Goal: Task Accomplishment & Management: Use online tool/utility

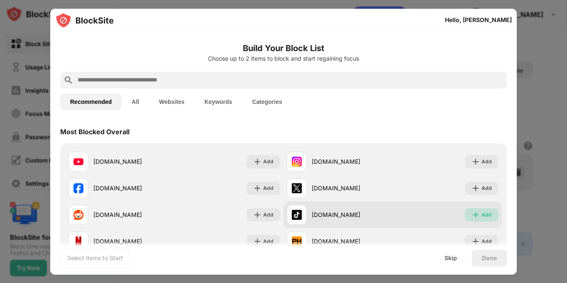
click at [474, 217] on img at bounding box center [475, 214] width 8 height 8
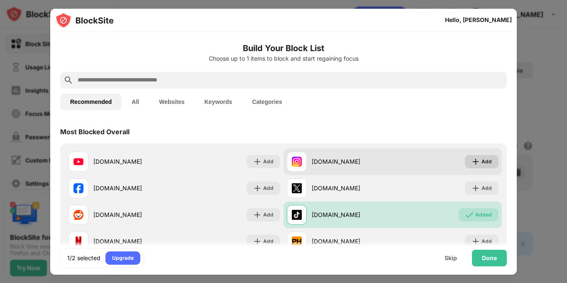
click at [487, 165] on div "Add" at bounding box center [486, 161] width 10 height 8
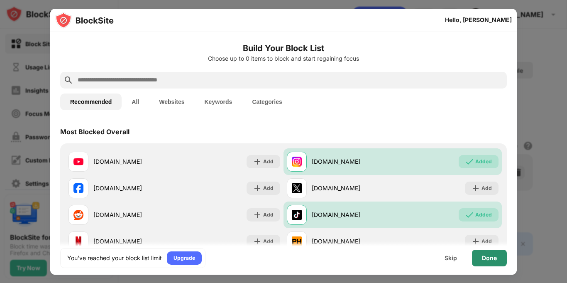
click at [494, 264] on div "Done" at bounding box center [489, 257] width 35 height 17
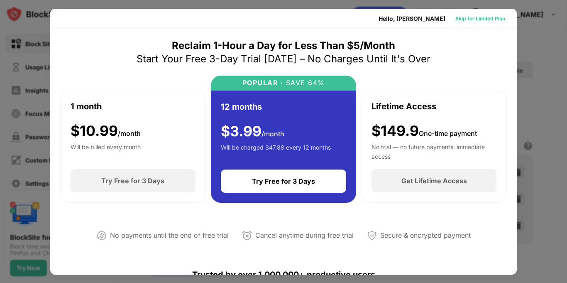
click at [498, 19] on div "Skip for Limited Plan" at bounding box center [480, 19] width 50 height 8
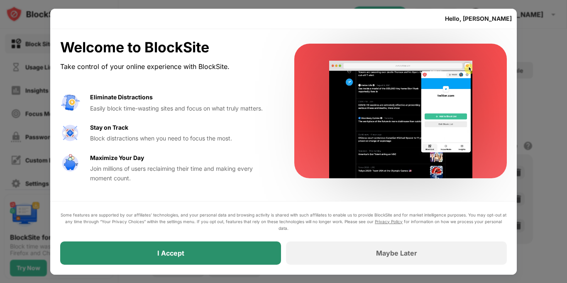
click at [257, 243] on div "I Accept" at bounding box center [170, 252] width 221 height 23
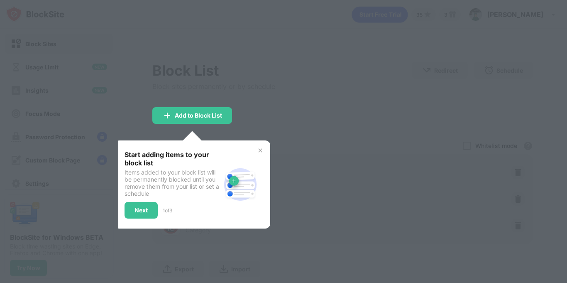
click at [257, 150] on img at bounding box center [260, 150] width 7 height 7
